Goal: Information Seeking & Learning: Learn about a topic

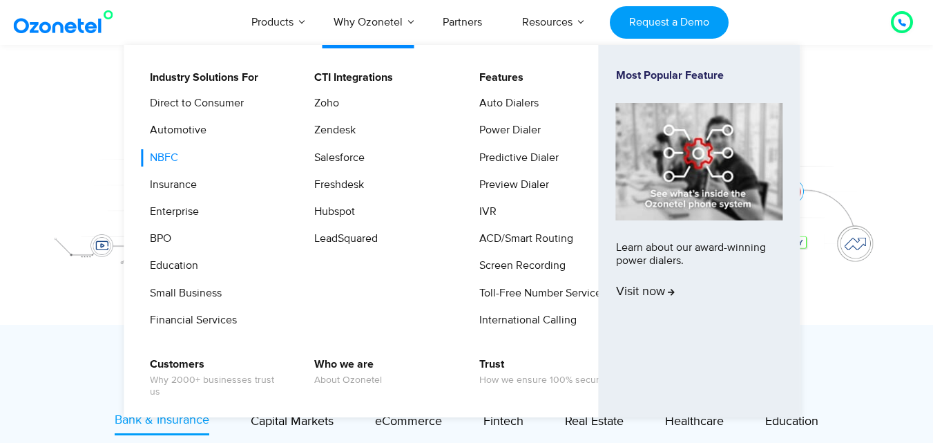
scroll to position [276, 0]
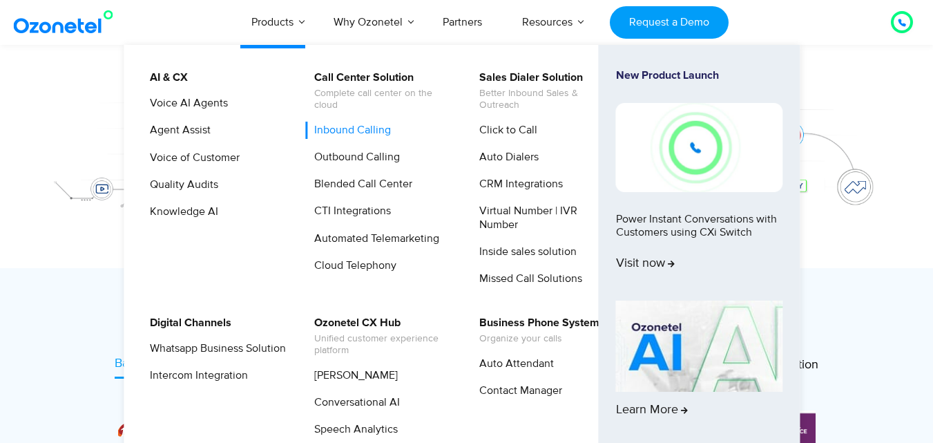
click at [348, 129] on link "Inbound Calling" at bounding box center [349, 130] width 88 height 17
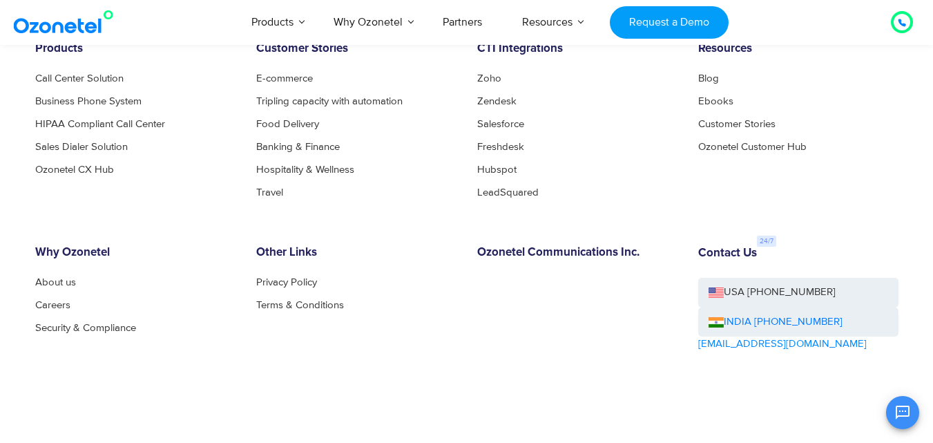
scroll to position [4561, 0]
